Goal: Information Seeking & Learning: Find specific fact

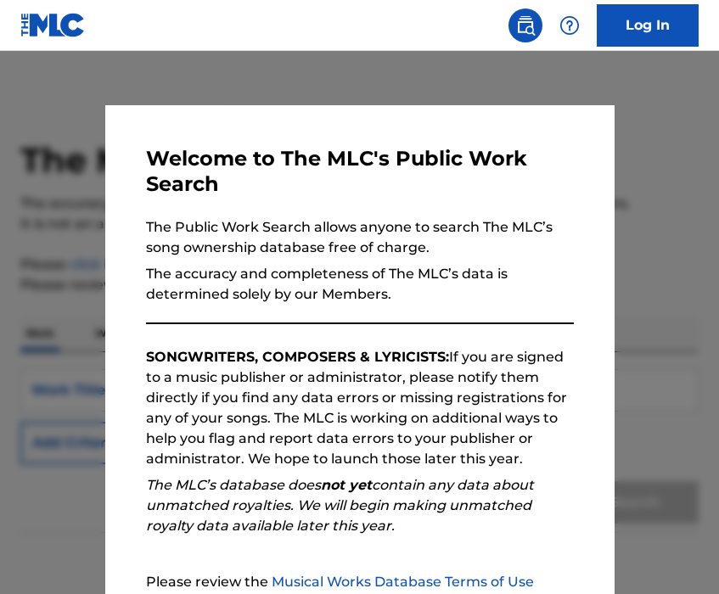
click at [443, 67] on div at bounding box center [359, 348] width 719 height 594
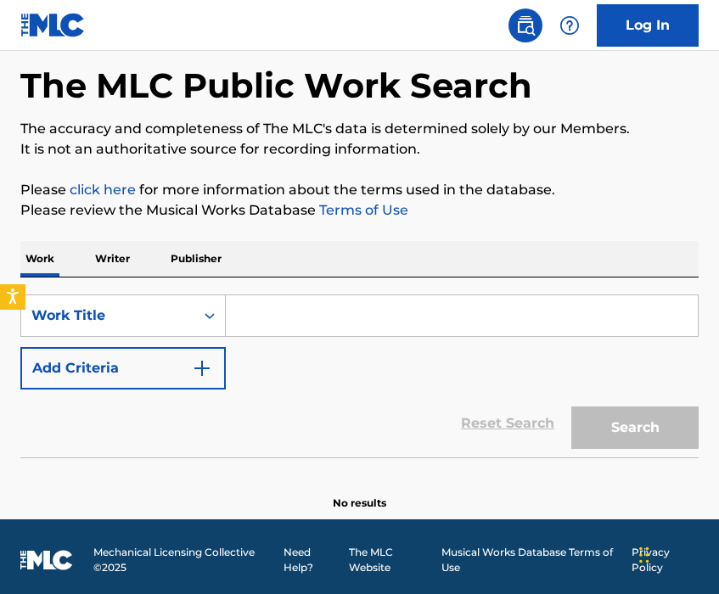
scroll to position [81, 0]
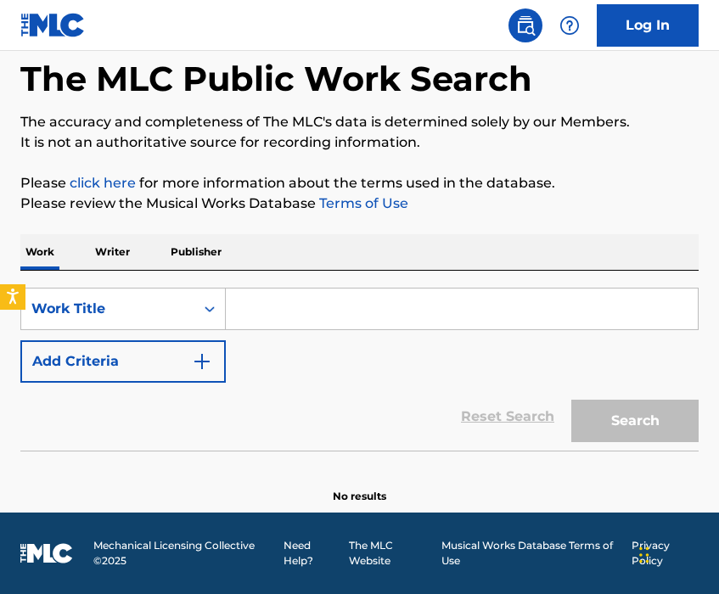
click at [335, 295] on input "Search Form" at bounding box center [462, 308] width 472 height 41
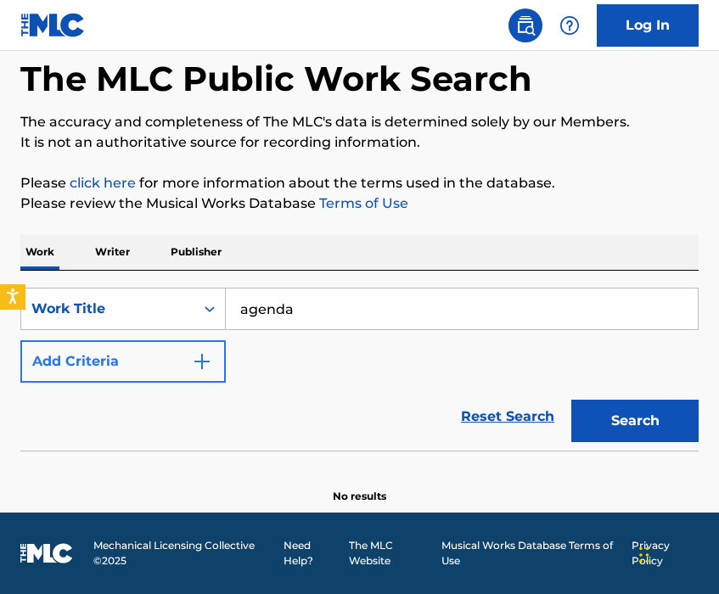
type input "agenda"
click at [206, 371] on img "Search Form" at bounding box center [202, 361] width 20 height 20
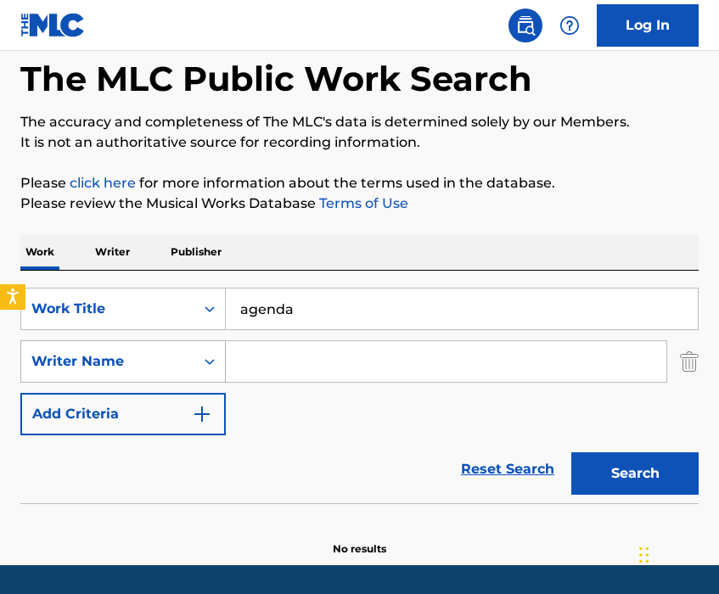
click at [175, 367] on div "Writer Name" at bounding box center [107, 361] width 153 height 20
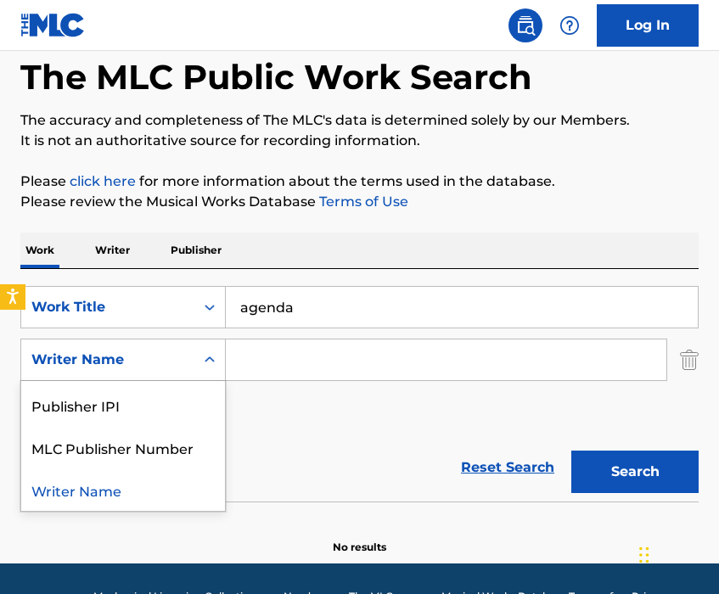
scroll to position [0, 0]
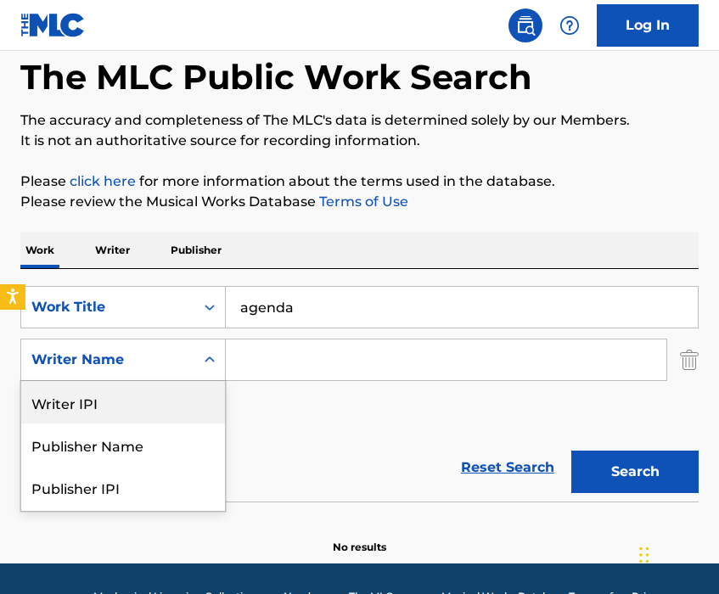
click at [263, 358] on input "Search Form" at bounding box center [446, 359] width 440 height 41
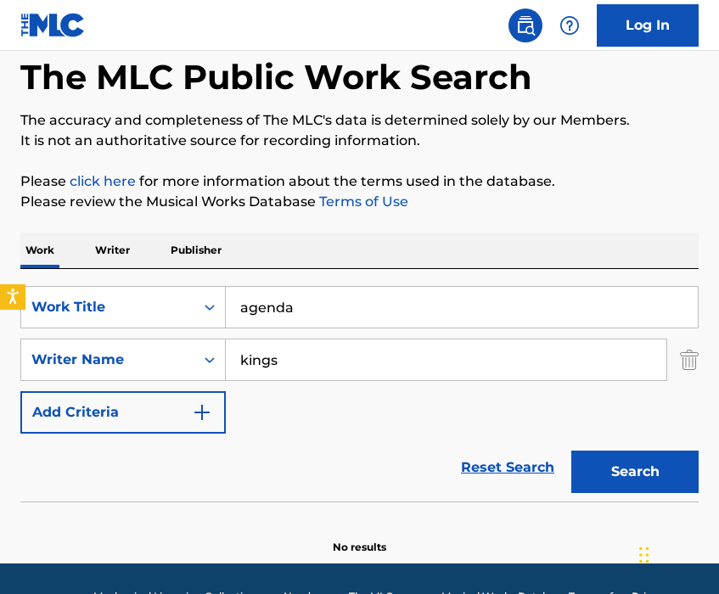
type input "[PERSON_NAME]"
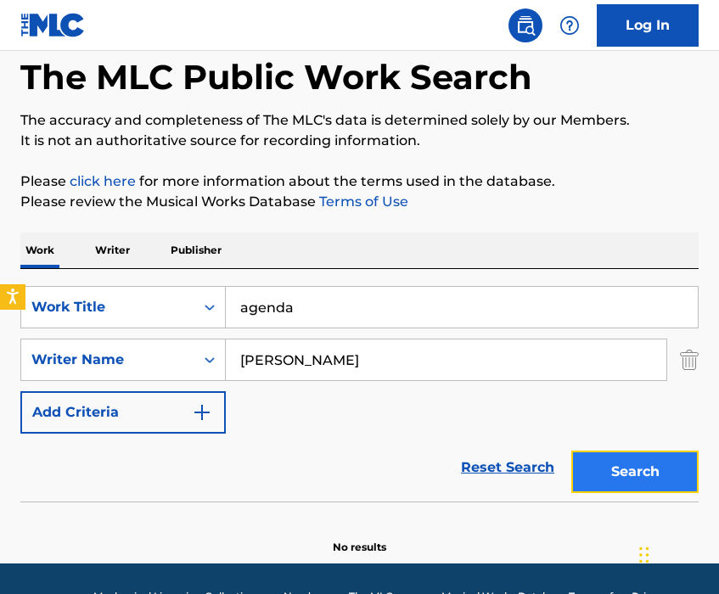
click at [646, 467] on button "Search" at bounding box center [634, 472] width 127 height 42
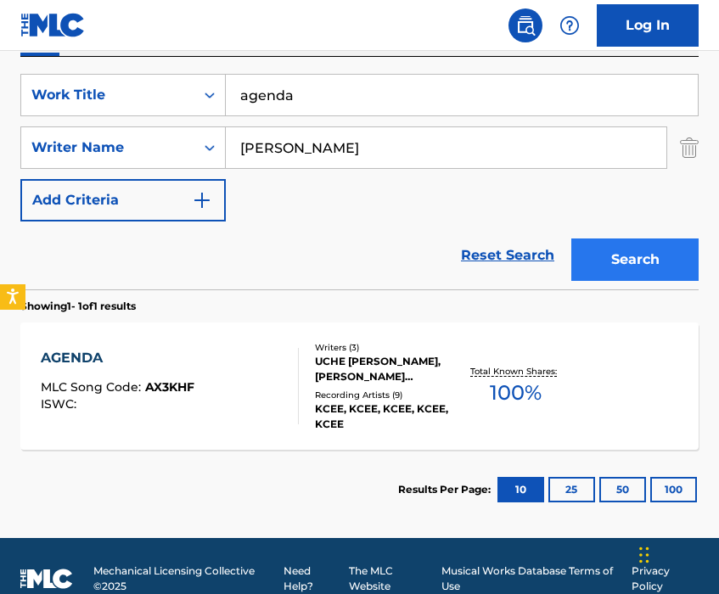
scroll to position [321, 0]
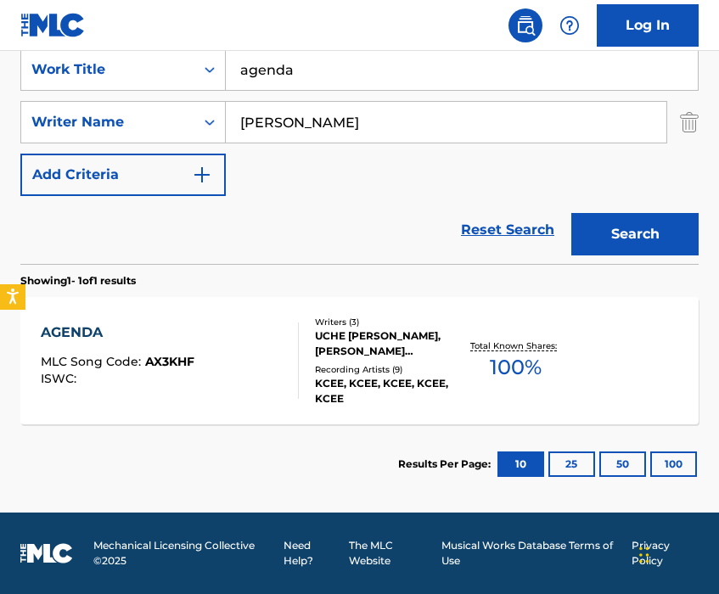
click at [139, 355] on span "MLC Song Code :" at bounding box center [93, 361] width 104 height 15
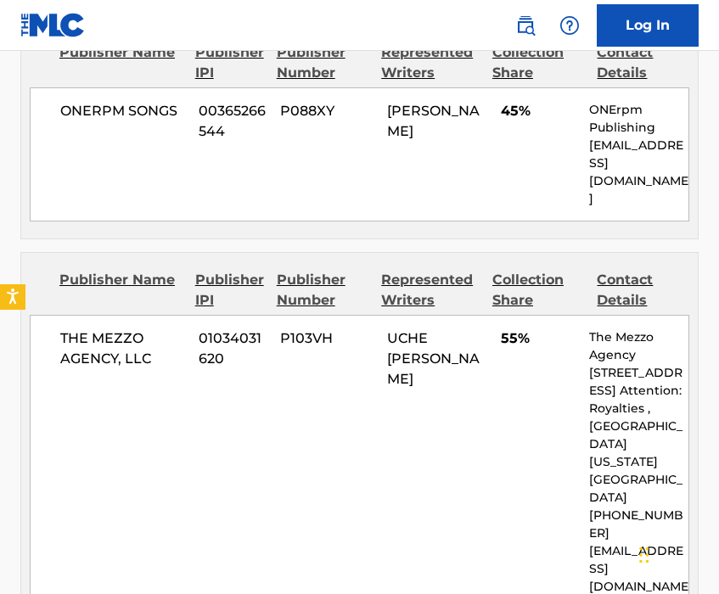
scroll to position [882, 0]
